Goal: Navigation & Orientation: Find specific page/section

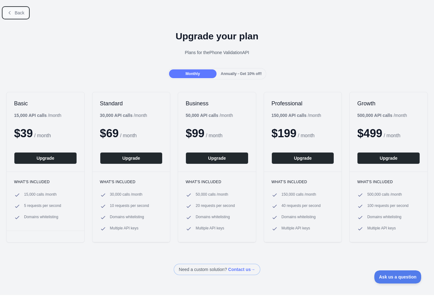
click at [22, 10] on span "Back" at bounding box center [20, 12] width 10 height 5
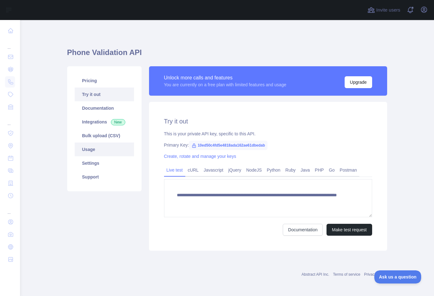
click at [94, 154] on link "Usage" at bounding box center [104, 149] width 59 height 14
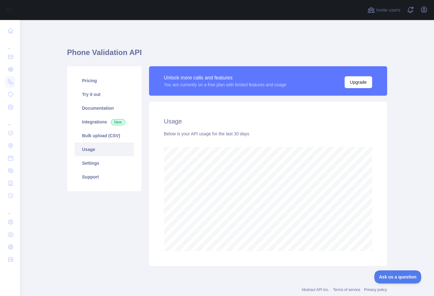
scroll to position [276, 414]
click at [98, 166] on link "Settings" at bounding box center [104, 163] width 59 height 14
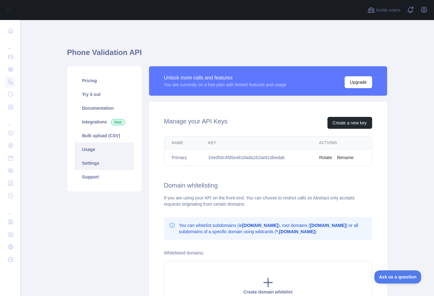
click at [97, 149] on link "Usage" at bounding box center [104, 149] width 59 height 14
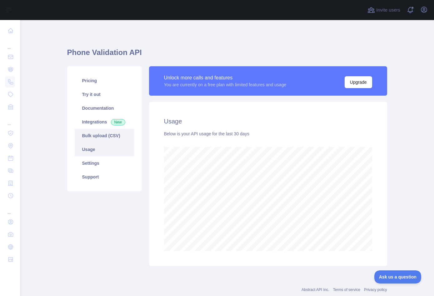
scroll to position [276, 414]
click at [99, 137] on link "Bulk upload (CSV)" at bounding box center [104, 136] width 59 height 14
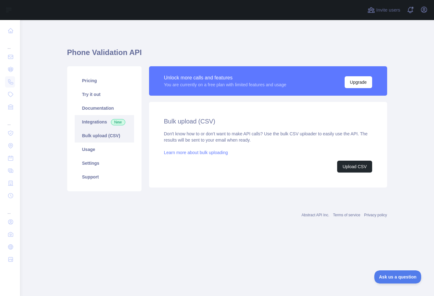
click at [99, 124] on link "Integrations New" at bounding box center [104, 122] width 59 height 14
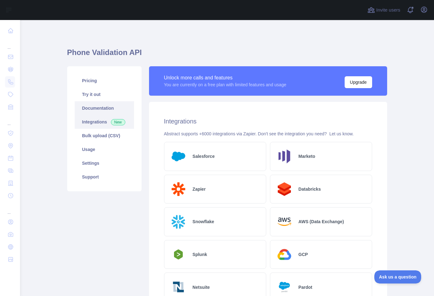
click at [98, 112] on link "Documentation" at bounding box center [104, 108] width 59 height 14
click at [93, 83] on link "Pricing" at bounding box center [104, 81] width 59 height 14
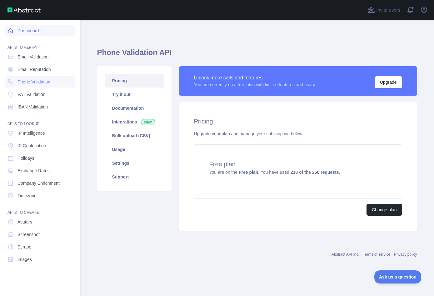
click at [24, 31] on link "Dashboard" at bounding box center [40, 30] width 70 height 11
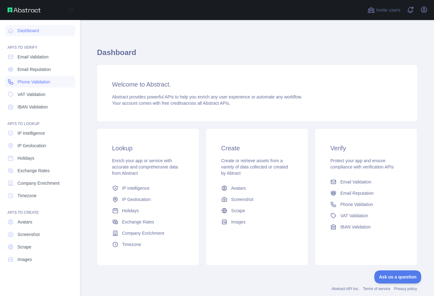
click at [27, 83] on span "Phone Validation" at bounding box center [33, 82] width 33 height 6
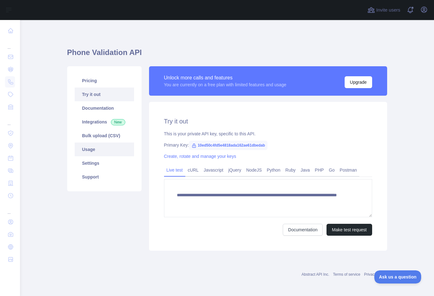
click at [93, 149] on link "Usage" at bounding box center [104, 149] width 59 height 14
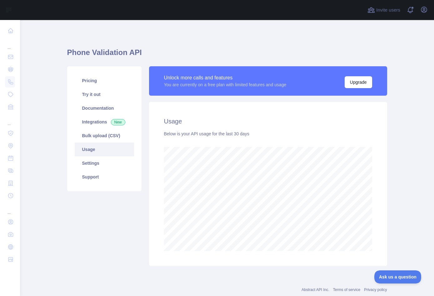
scroll to position [276, 414]
